Goal: Find specific page/section: Find specific page/section

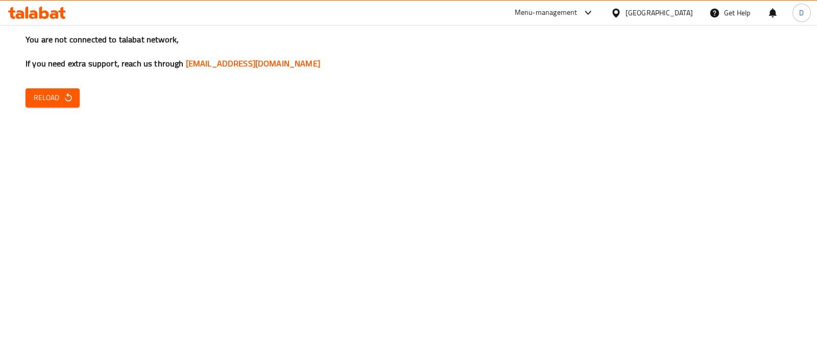
click at [38, 91] on span "Reload" at bounding box center [53, 97] width 38 height 13
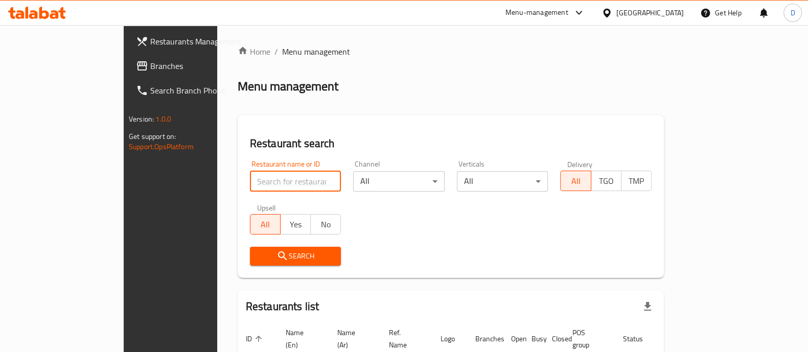
click at [250, 172] on input "search" at bounding box center [295, 181] width 91 height 20
click button "Search" at bounding box center [295, 256] width 91 height 19
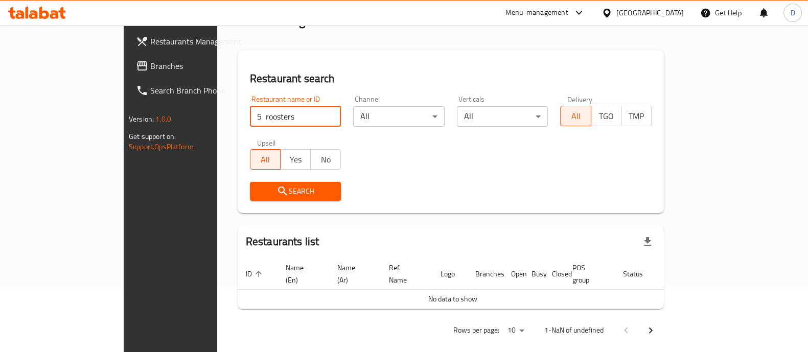
click at [258, 193] on span "Search" at bounding box center [295, 191] width 75 height 13
click at [250, 115] on input "5 roosters" at bounding box center [295, 116] width 91 height 20
type input "5 roosters"
click button "Search" at bounding box center [295, 191] width 91 height 19
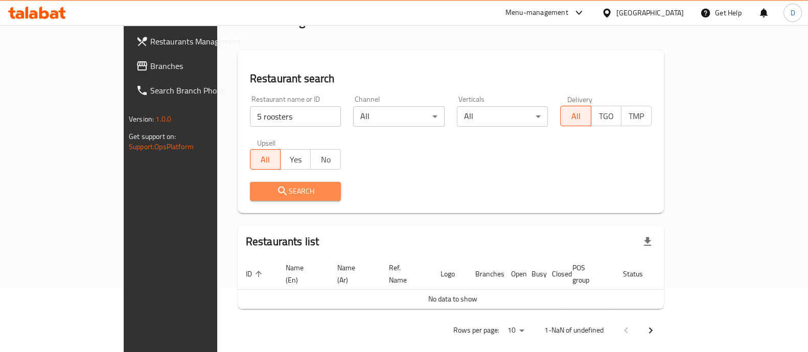
click at [276, 193] on icon "submit" at bounding box center [282, 191] width 12 height 12
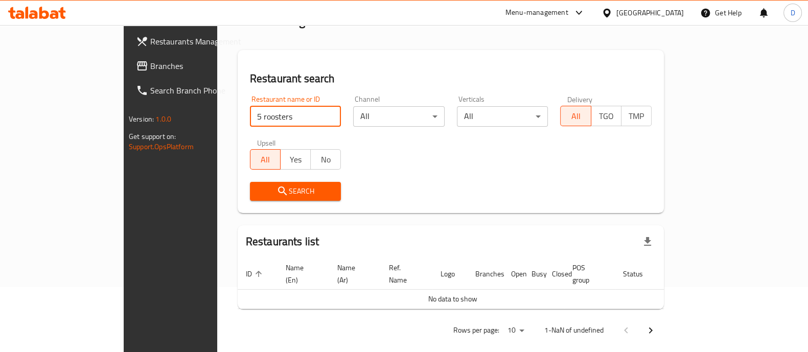
click at [250, 117] on input "5 roosters" at bounding box center [295, 116] width 91 height 20
click at [294, 109] on input "5 roosters" at bounding box center [295, 116] width 91 height 20
drag, startPoint x: 294, startPoint y: 111, endPoint x: 225, endPoint y: 65, distance: 83.2
click at [238, 65] on div "Restaurant search Restaurant name or ID 5 roosters Restaurant name or ID Channe…" at bounding box center [451, 131] width 426 height 163
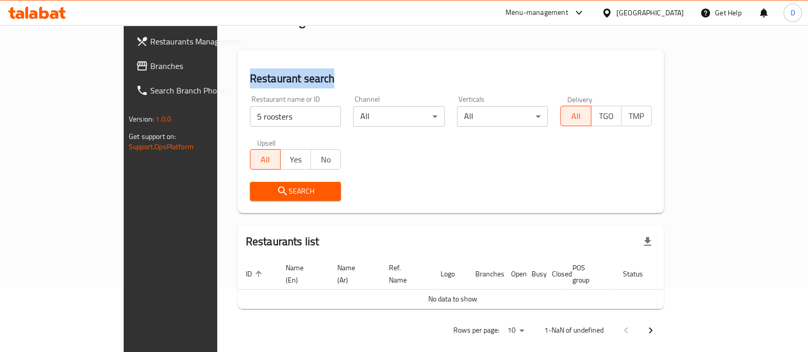
drag, startPoint x: 168, startPoint y: 63, endPoint x: 262, endPoint y: 76, distance: 94.9
click at [262, 76] on div "Restaurant search Restaurant name or ID 5 roosters Restaurant name or ID Channe…" at bounding box center [451, 131] width 426 height 163
click at [262, 76] on h2 "Restaurant search" at bounding box center [451, 78] width 402 height 15
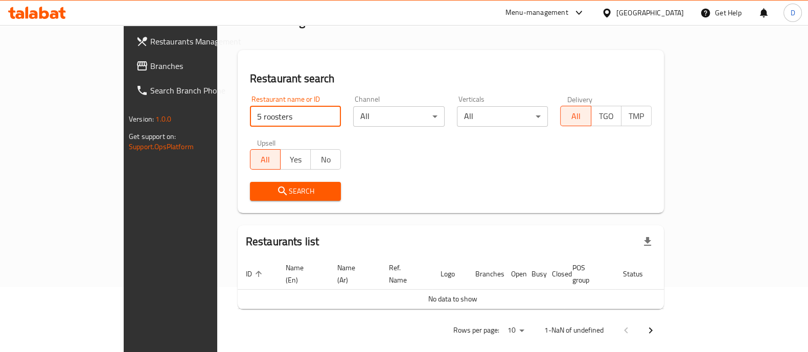
click at [251, 111] on input "5 roosters" at bounding box center [295, 116] width 91 height 20
